Goal: Download file/media

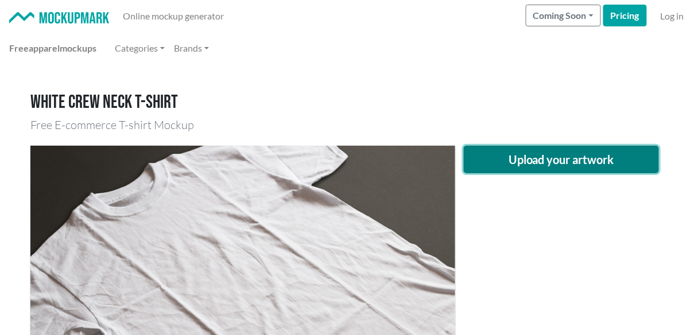
click at [531, 162] on button "Upload your artwork" at bounding box center [561, 160] width 195 height 28
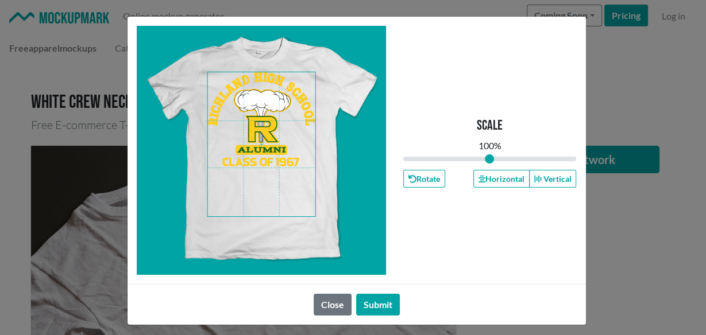
click at [249, 122] on span at bounding box center [261, 144] width 108 height 144
click at [487, 181] on button "Horizontal" at bounding box center [501, 179] width 56 height 18
click at [498, 176] on button "Horizontal" at bounding box center [501, 179] width 56 height 18
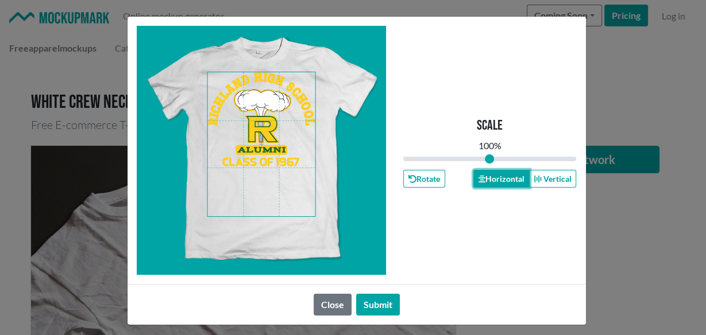
click at [498, 176] on button "Horizontal" at bounding box center [501, 179] width 56 height 18
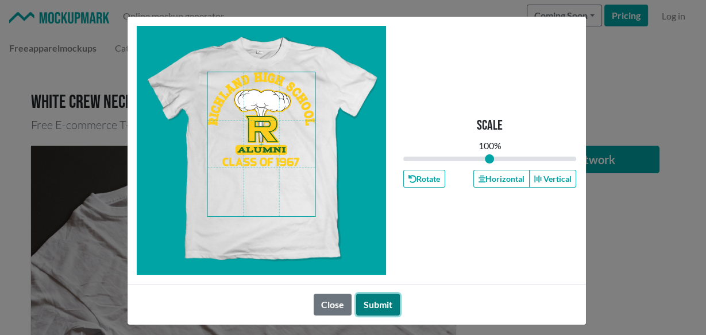
click at [377, 296] on button "Submit" at bounding box center [378, 305] width 44 height 22
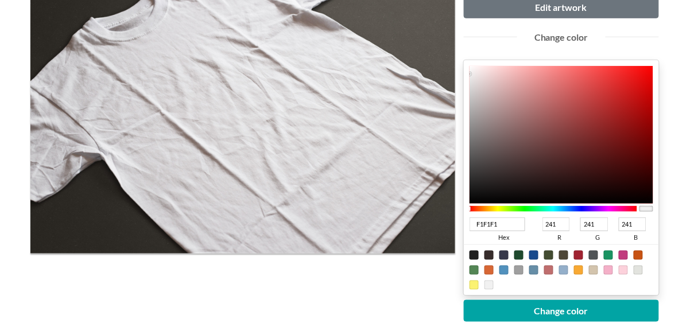
scroll to position [230, 0]
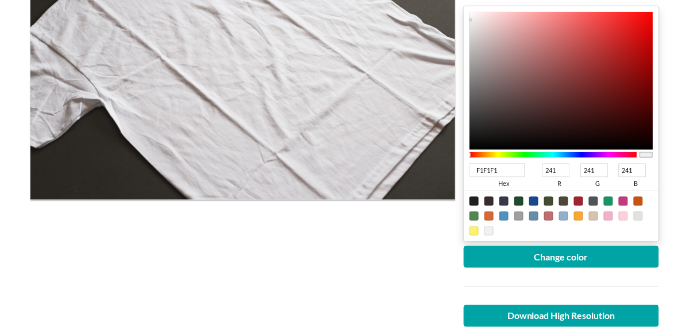
click at [609, 197] on div at bounding box center [608, 201] width 9 height 9
type input "1A9462"
type input "26"
type input "148"
type input "98"
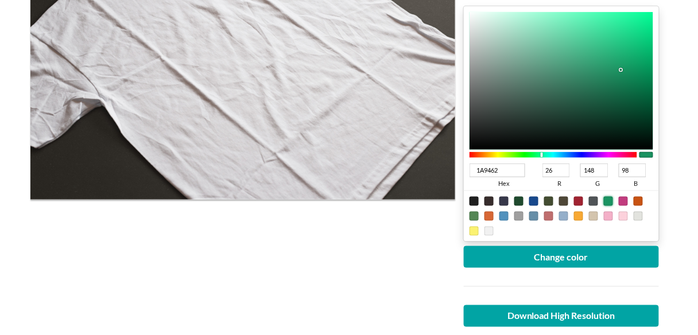
click at [609, 197] on div at bounding box center [608, 201] width 9 height 9
type input "1A9464"
type input "100"
type input "1A9461"
type input "97"
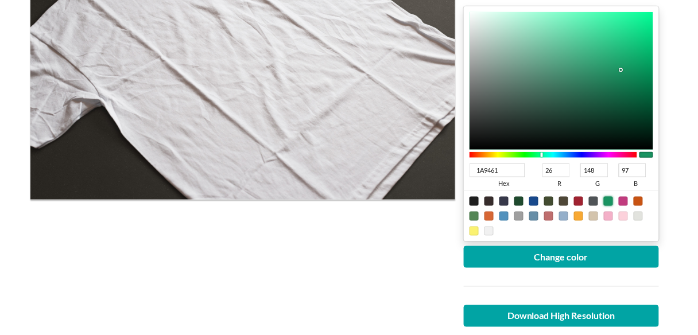
type input "1A945F"
type input "95"
type input "1A945C"
type input "92"
type input "1A945A"
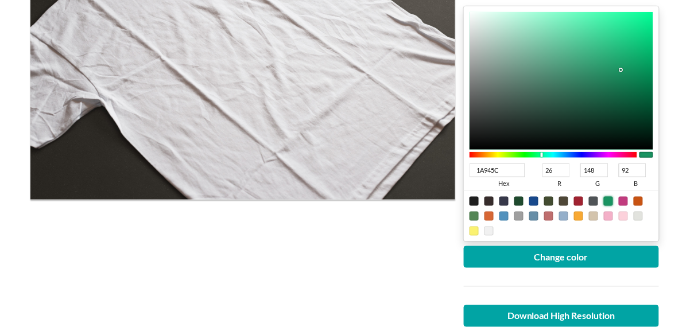
type input "90"
type input "1A9455"
type input "85"
type input "1A9452"
type input "82"
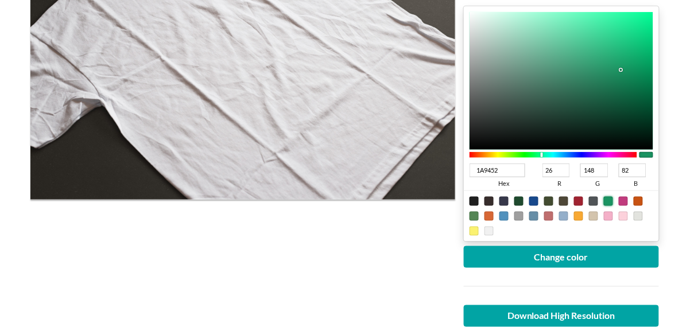
type input "1A944F"
type input "79"
type input "1A944D"
type input "77"
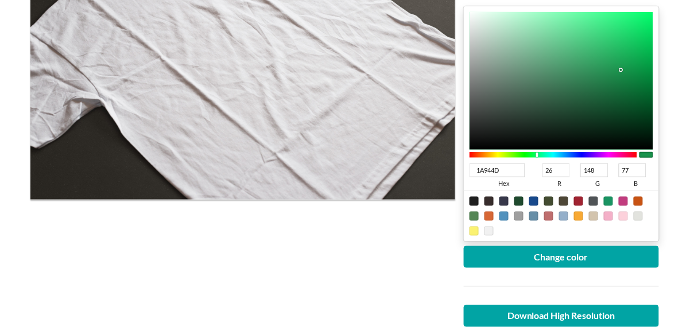
type input "1A944A"
type input "74"
type input "1A9448"
type input "72"
type input "1A9445"
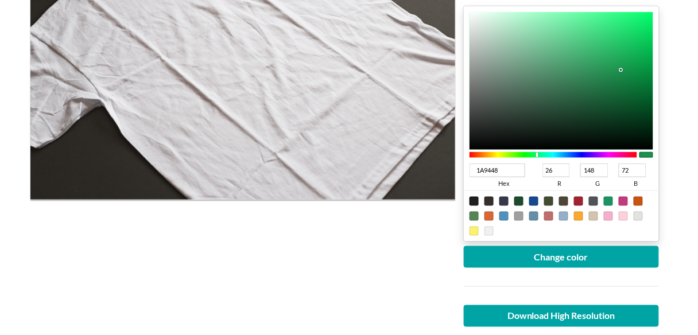
type input "69"
type input "1A9440"
type input "64"
type input "1A943B"
type input "59"
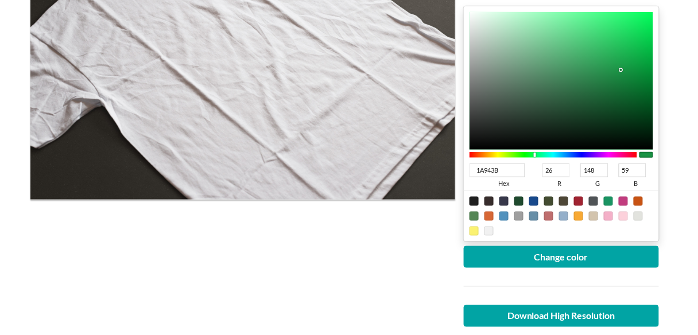
type input "1A9439"
type input "57"
type input "1A9436"
type input "54"
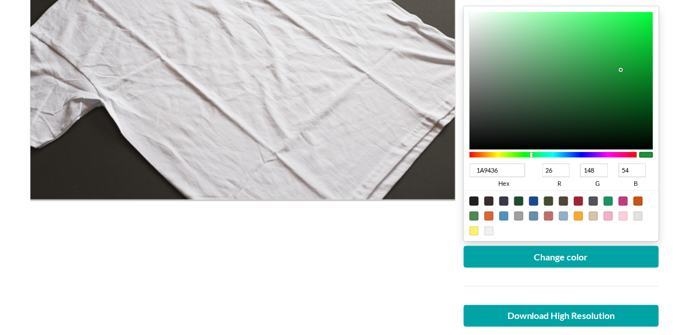
type input "1A9434"
type input "52"
drag, startPoint x: 543, startPoint y: 154, endPoint x: 532, endPoint y: 157, distance: 11.3
click at [532, 157] on div at bounding box center [554, 155] width 168 height 10
type input "0C4418"
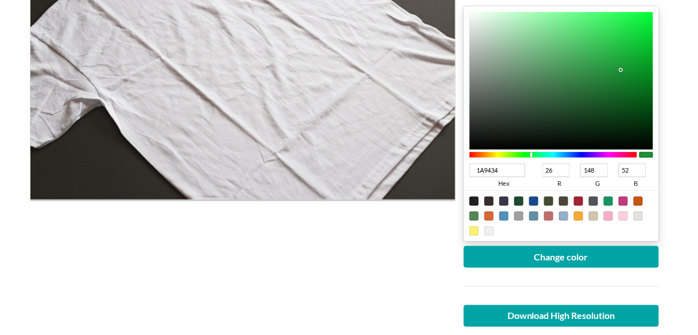
type input "12"
type input "68"
type input "24"
click at [622, 113] on div at bounding box center [562, 81] width 184 height 138
type input "064614"
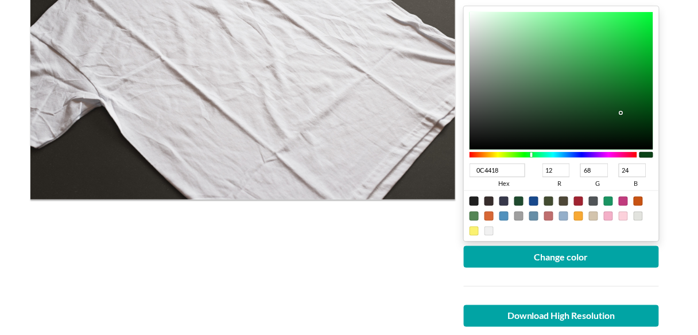
type input "6"
type input "70"
type input "20"
click at [637, 111] on div at bounding box center [562, 81] width 184 height 138
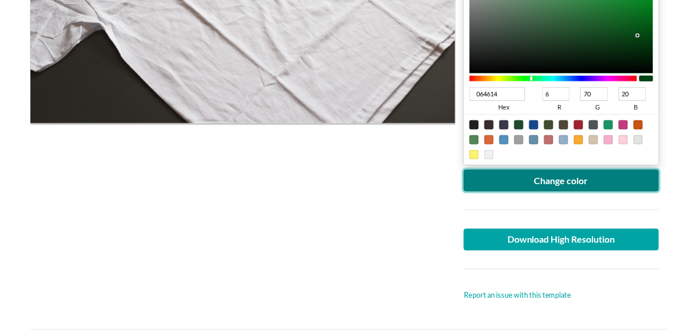
click at [538, 170] on button "Change color" at bounding box center [561, 181] width 195 height 22
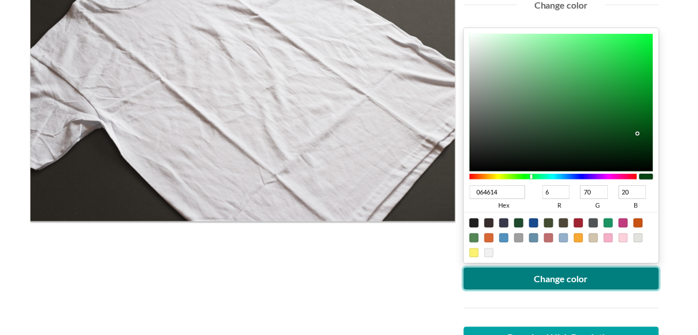
scroll to position [306, 0]
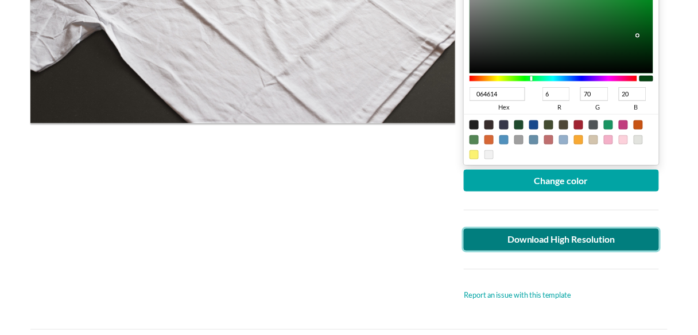
click at [580, 244] on link "Download High Resolution" at bounding box center [561, 240] width 195 height 22
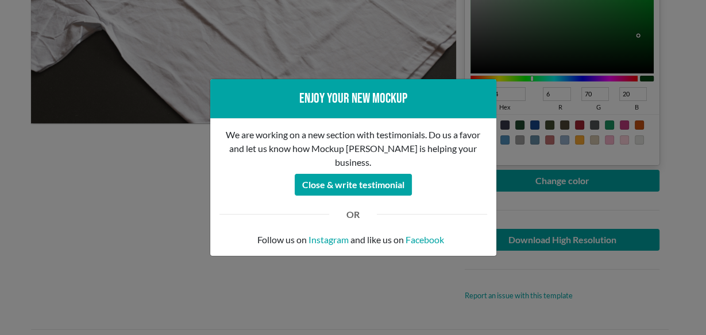
drag, startPoint x: 185, startPoint y: 188, endPoint x: 138, endPoint y: 160, distance: 55.0
click at [166, 184] on div "Enjoy your new mockup We are working on a new section with testimonials. Do us …" at bounding box center [353, 167] width 706 height 335
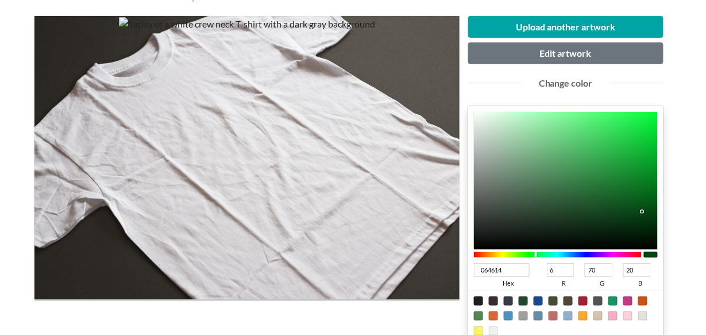
scroll to position [0, 0]
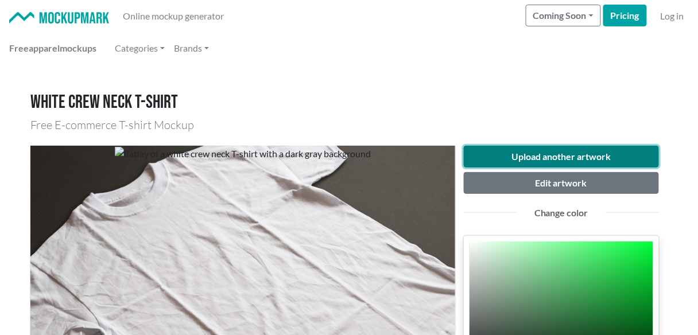
click at [508, 157] on button "Upload another artwork" at bounding box center [561, 157] width 195 height 22
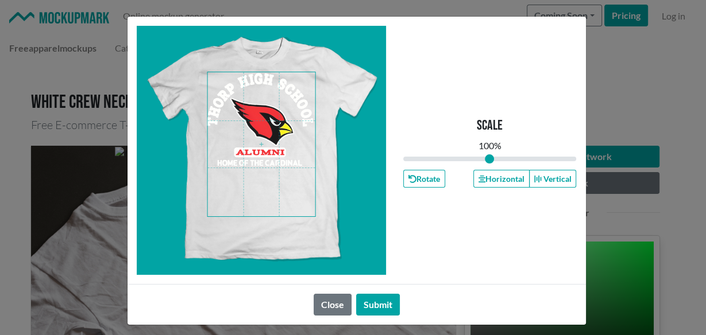
click at [258, 142] on span at bounding box center [261, 144] width 108 height 144
click at [500, 179] on button "Horizontal" at bounding box center [501, 179] width 56 height 18
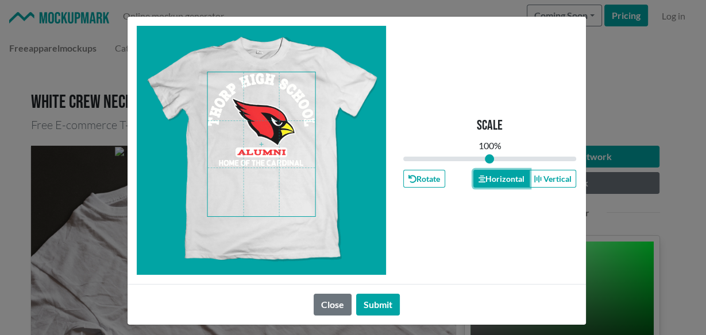
click at [500, 179] on button "Horizontal" at bounding box center [501, 179] width 56 height 18
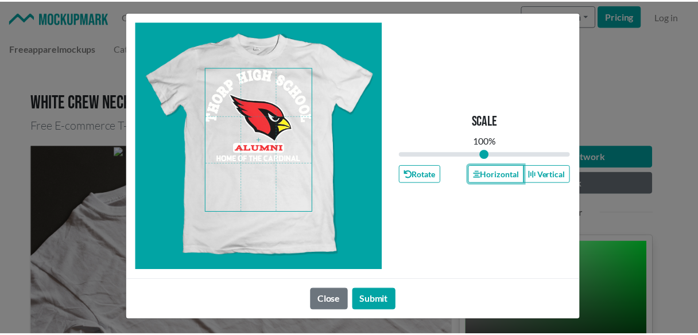
scroll to position [6, 0]
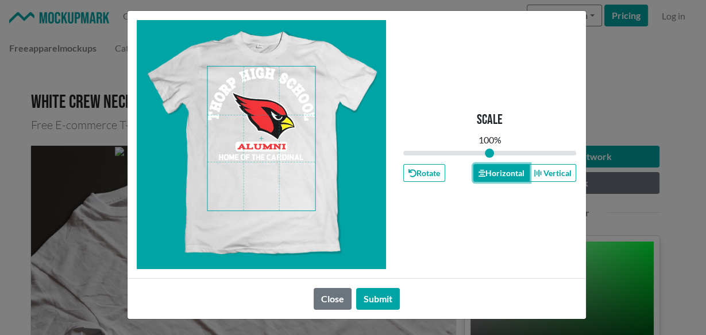
click at [482, 176] on button "Horizontal" at bounding box center [501, 173] width 56 height 18
click at [383, 292] on button "Submit" at bounding box center [378, 299] width 44 height 22
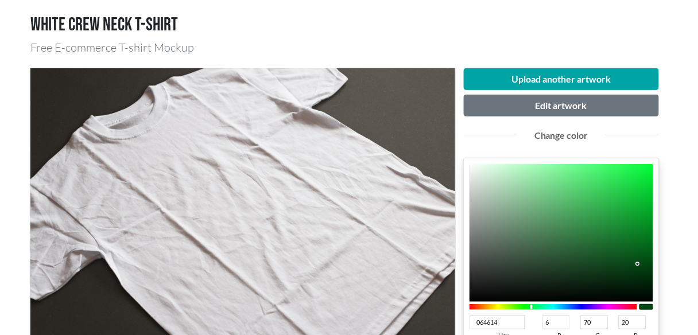
scroll to position [230, 0]
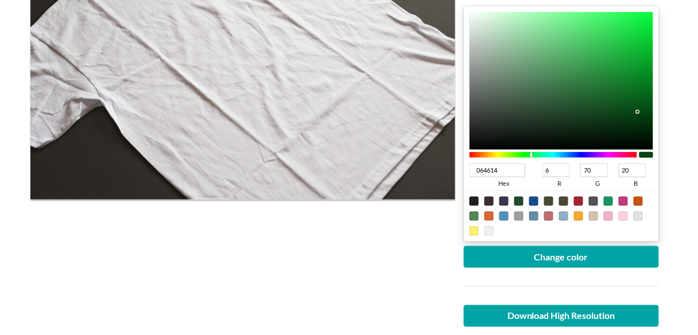
click at [579, 199] on div at bounding box center [578, 201] width 9 height 9
type input "A02331"
type input "160"
type input "35"
type input "49"
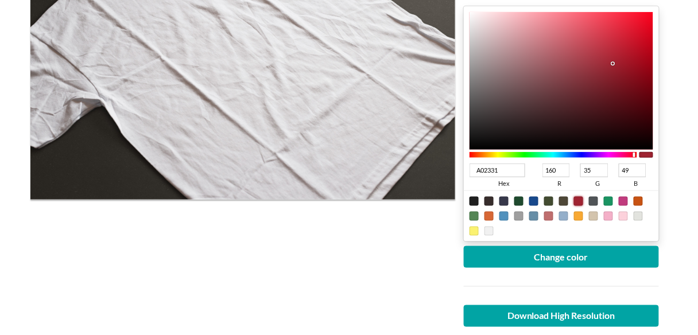
click at [579, 199] on div at bounding box center [578, 201] width 9 height 9
type input "990415"
type input "153"
type input "4"
type input "21"
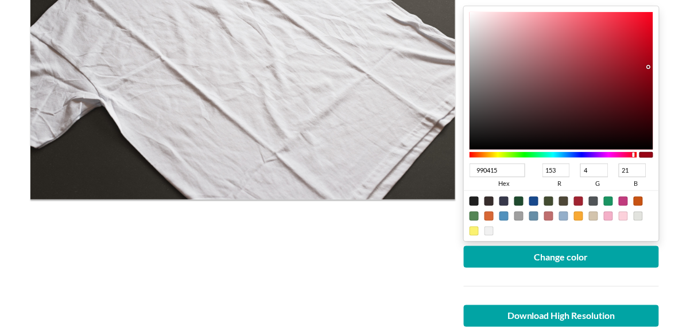
click at [648, 67] on div at bounding box center [562, 81] width 184 height 138
type input "9F0B1C"
type input "159"
type input "11"
type input "28"
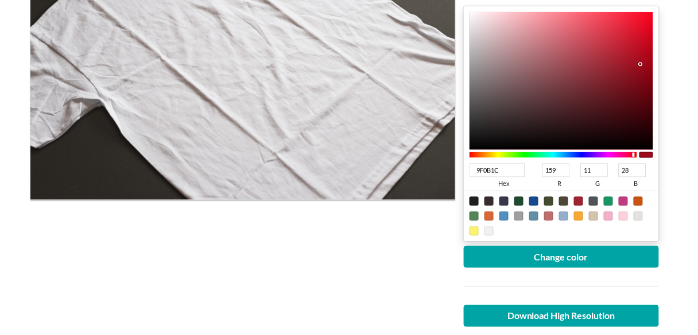
click at [641, 63] on div at bounding box center [562, 81] width 184 height 138
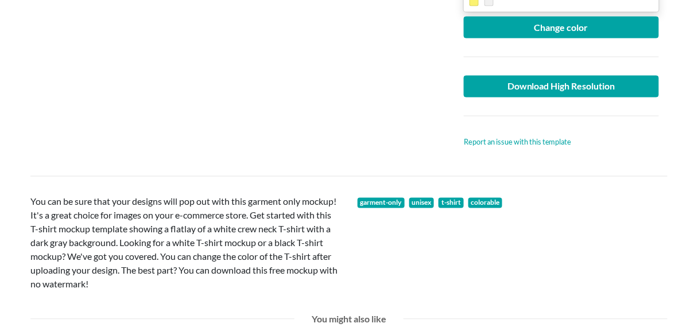
click at [533, 41] on div at bounding box center [561, 56] width 212 height 37
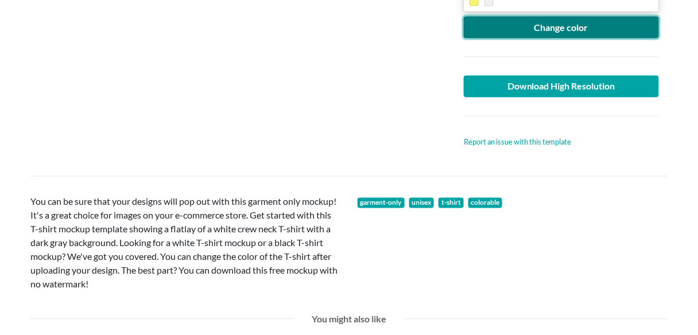
click at [521, 31] on button "Change color" at bounding box center [561, 28] width 195 height 22
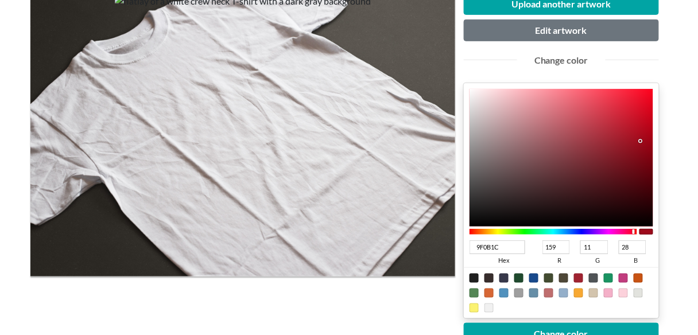
type input "B20519"
type input "178"
type input "5"
type input "25"
click at [649, 130] on div at bounding box center [562, 158] width 184 height 138
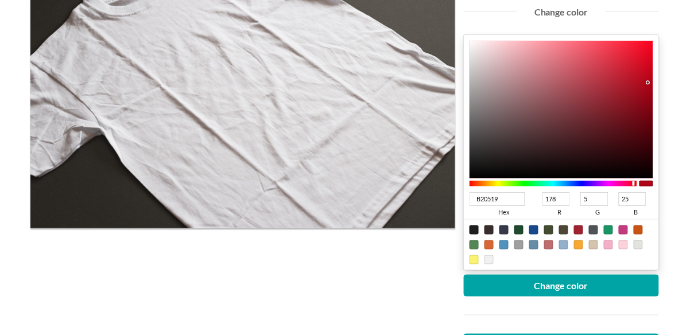
scroll to position [230, 0]
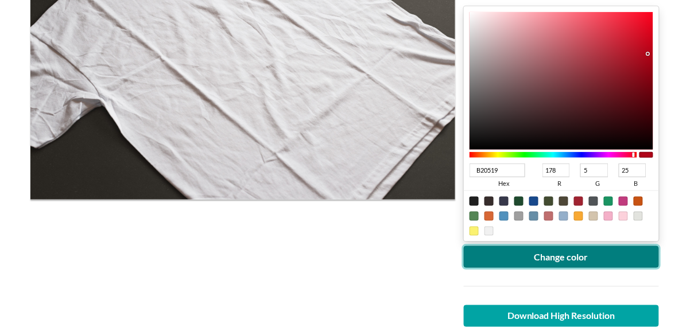
click at [555, 247] on button "Change color" at bounding box center [561, 257] width 195 height 22
click at [464, 246] on button "Change color" at bounding box center [561, 257] width 195 height 22
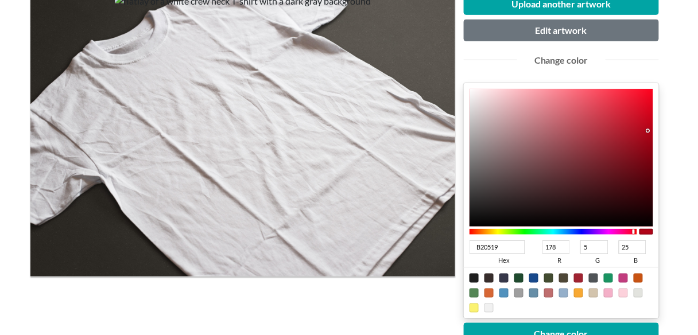
type input "BE071C"
type input "190"
type input "7"
type input "28"
click at [647, 123] on div at bounding box center [562, 158] width 184 height 138
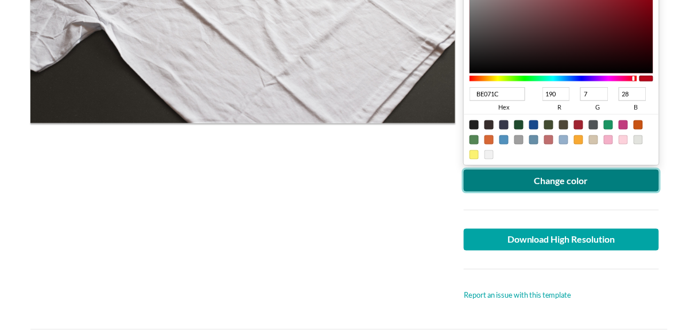
click at [540, 186] on button "Change color" at bounding box center [561, 181] width 195 height 22
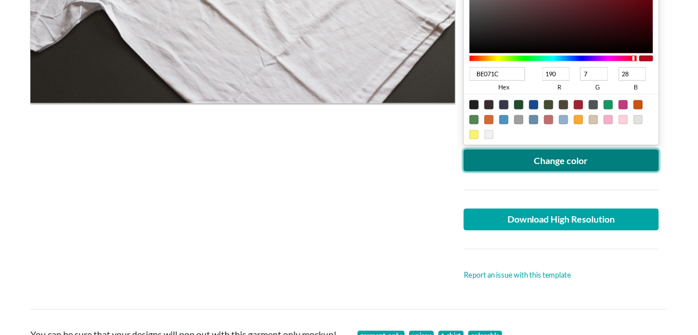
scroll to position [382, 0]
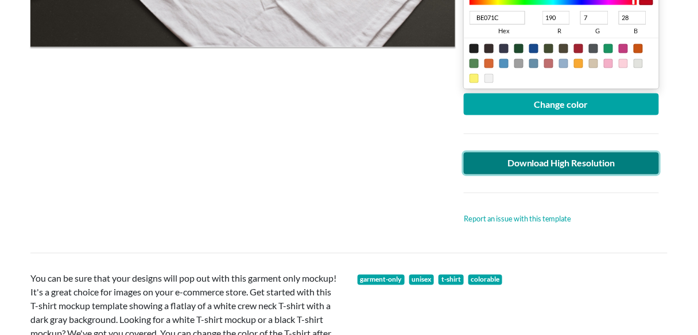
click at [501, 153] on link "Download High Resolution" at bounding box center [561, 164] width 195 height 22
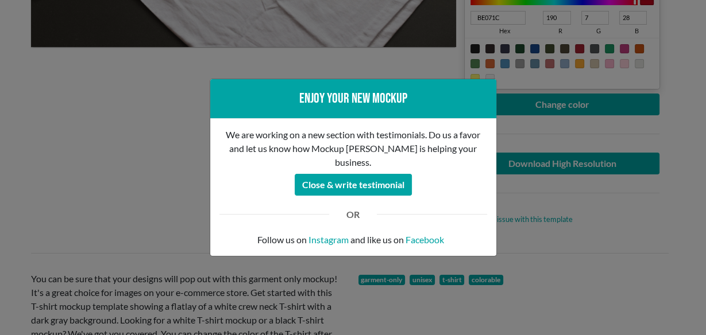
click at [148, 168] on div "Enjoy your new mockup We are working on a new section with testimonials. Do us …" at bounding box center [353, 167] width 706 height 335
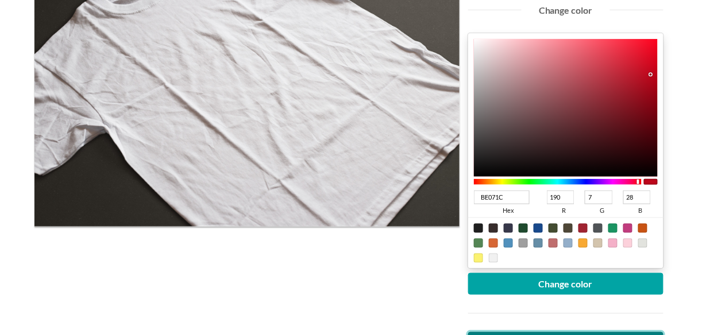
scroll to position [76, 0]
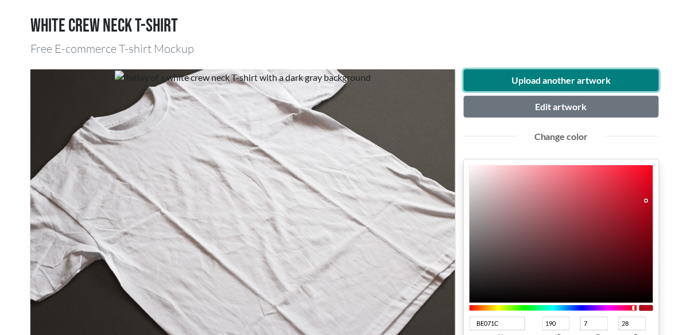
click at [524, 85] on button "Upload another artwork" at bounding box center [561, 80] width 195 height 22
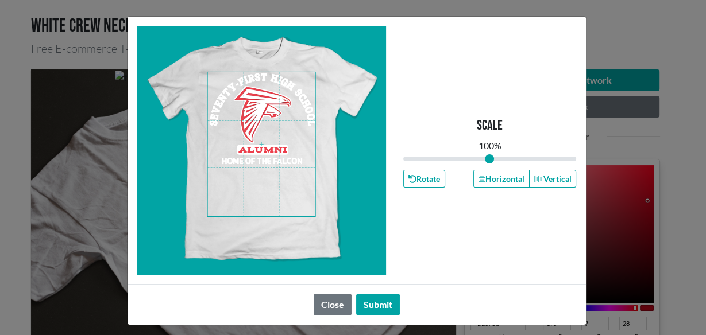
click at [235, 148] on span at bounding box center [261, 144] width 108 height 144
click at [264, 134] on span at bounding box center [261, 144] width 108 height 144
click at [498, 177] on button "Horizontal" at bounding box center [501, 179] width 56 height 18
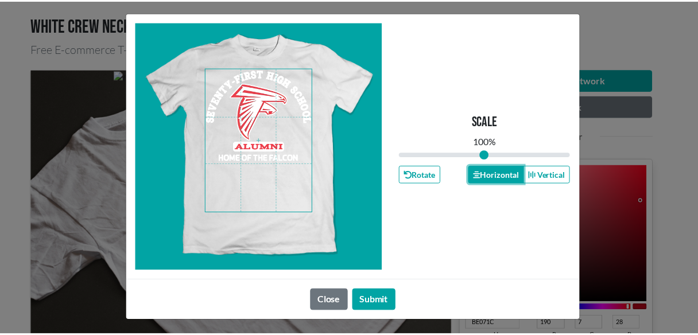
scroll to position [6, 0]
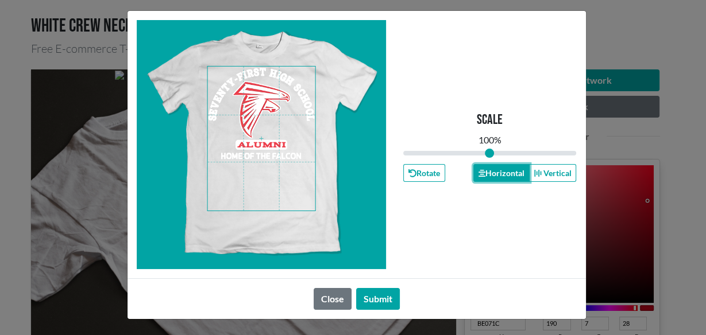
click at [503, 179] on button "Horizontal" at bounding box center [501, 173] width 56 height 18
click at [365, 295] on button "Submit" at bounding box center [378, 299] width 44 height 22
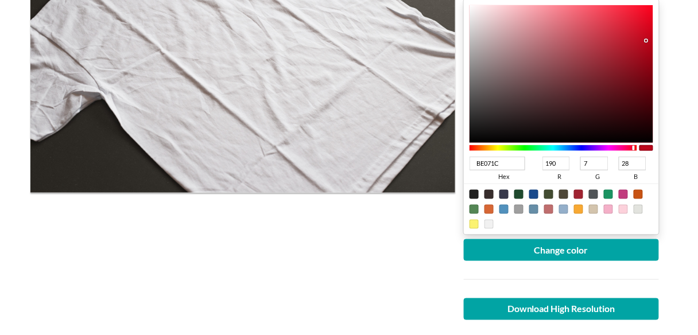
scroll to position [382, 0]
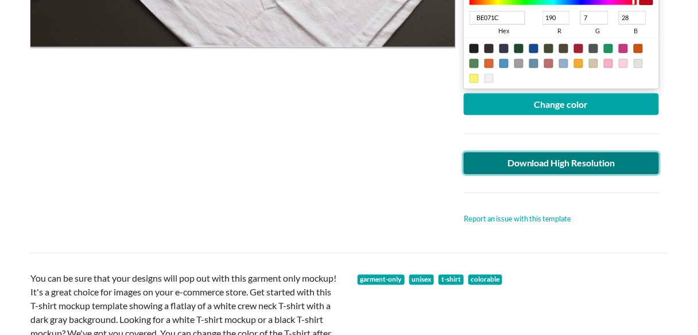
click at [528, 163] on link "Download High Resolution" at bounding box center [561, 164] width 195 height 22
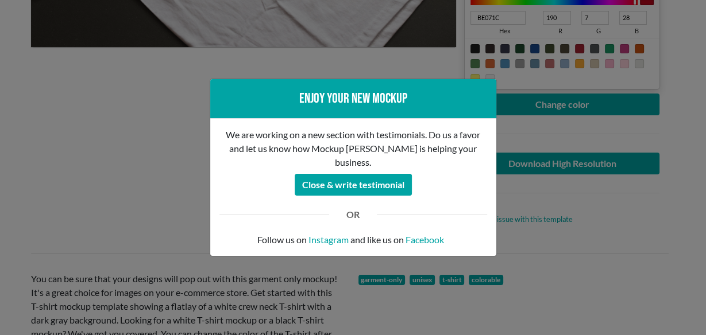
drag, startPoint x: 89, startPoint y: 144, endPoint x: 99, endPoint y: 0, distance: 143.9
click at [88, 142] on div "Enjoy your new mockup We are working on a new section with testimonials. Do us …" at bounding box center [353, 167] width 706 height 335
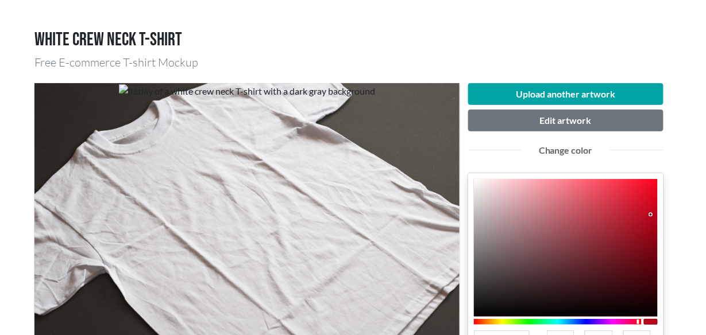
scroll to position [0, 0]
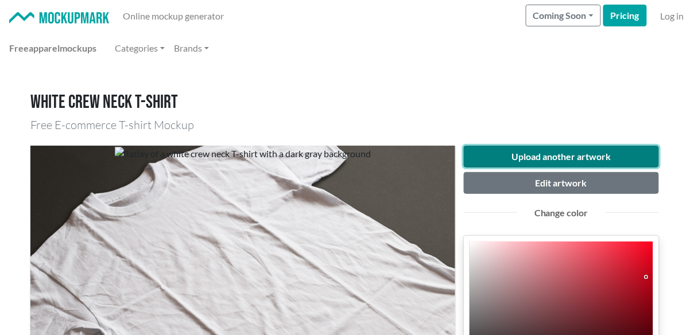
click at [535, 155] on button "Upload another artwork" at bounding box center [561, 157] width 195 height 22
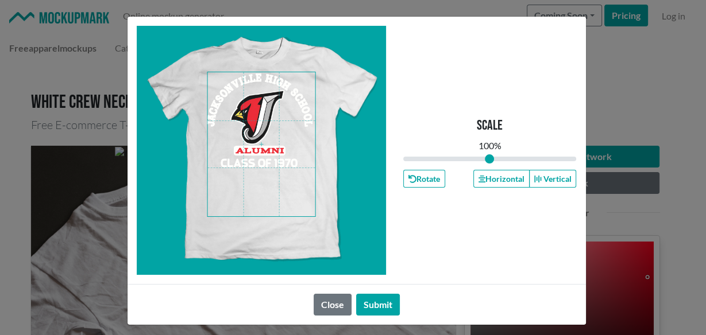
click at [273, 139] on span at bounding box center [261, 144] width 108 height 144
type input "1"
click at [497, 177] on button "Horizontal" at bounding box center [501, 179] width 56 height 18
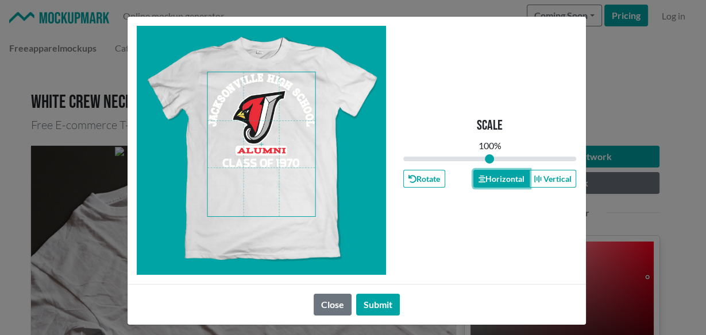
click at [497, 177] on button "Horizontal" at bounding box center [501, 179] width 56 height 18
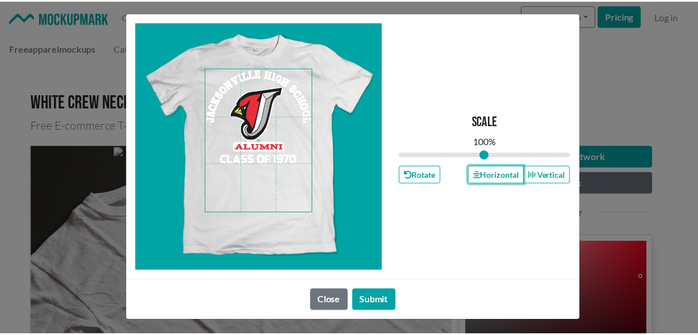
scroll to position [6, 0]
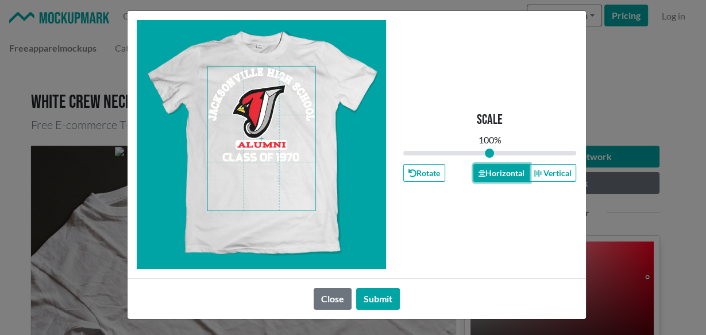
click at [495, 172] on button "Horizontal" at bounding box center [501, 173] width 56 height 18
click at [388, 290] on button "Submit" at bounding box center [378, 299] width 44 height 22
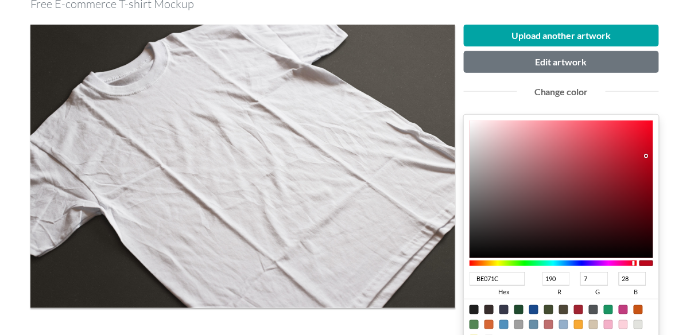
scroll to position [230, 0]
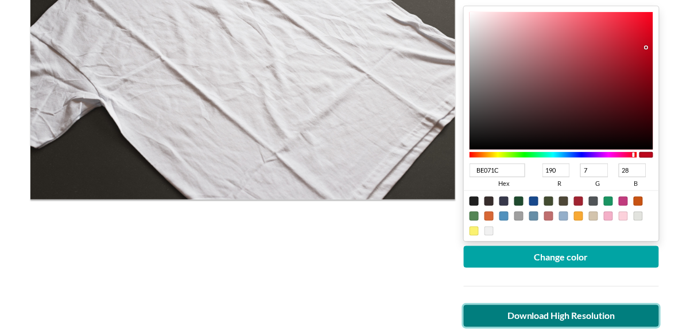
click at [526, 308] on link "Download High Resolution" at bounding box center [561, 316] width 195 height 22
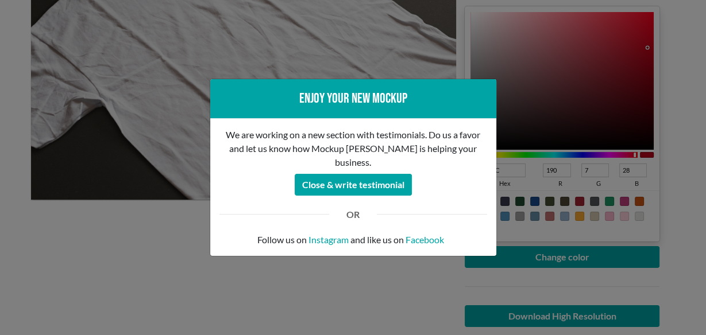
click at [126, 186] on div "Enjoy your new mockup We are working on a new section with testimonials. Do us …" at bounding box center [353, 167] width 706 height 335
